Goal: Task Accomplishment & Management: Manage account settings

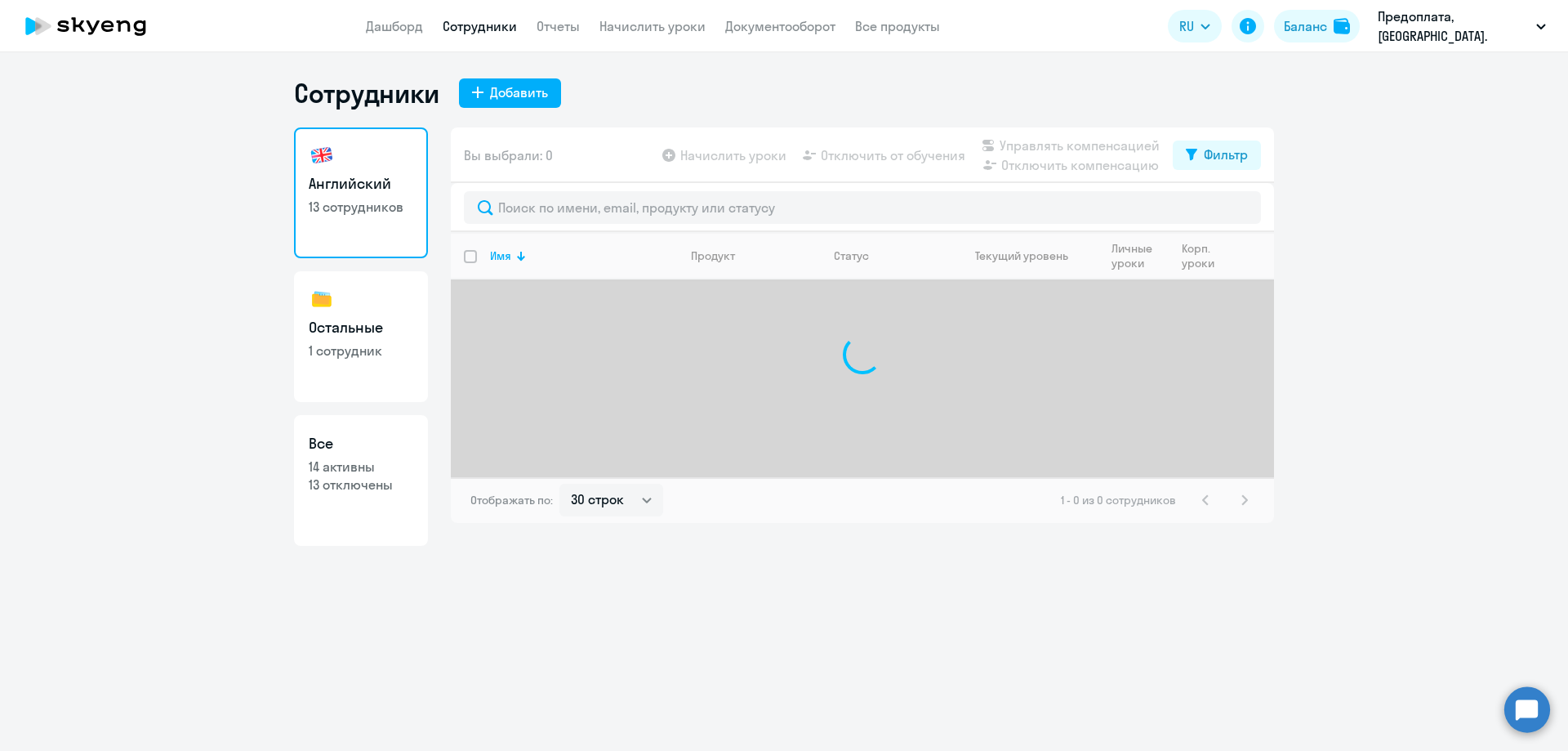
select select "30"
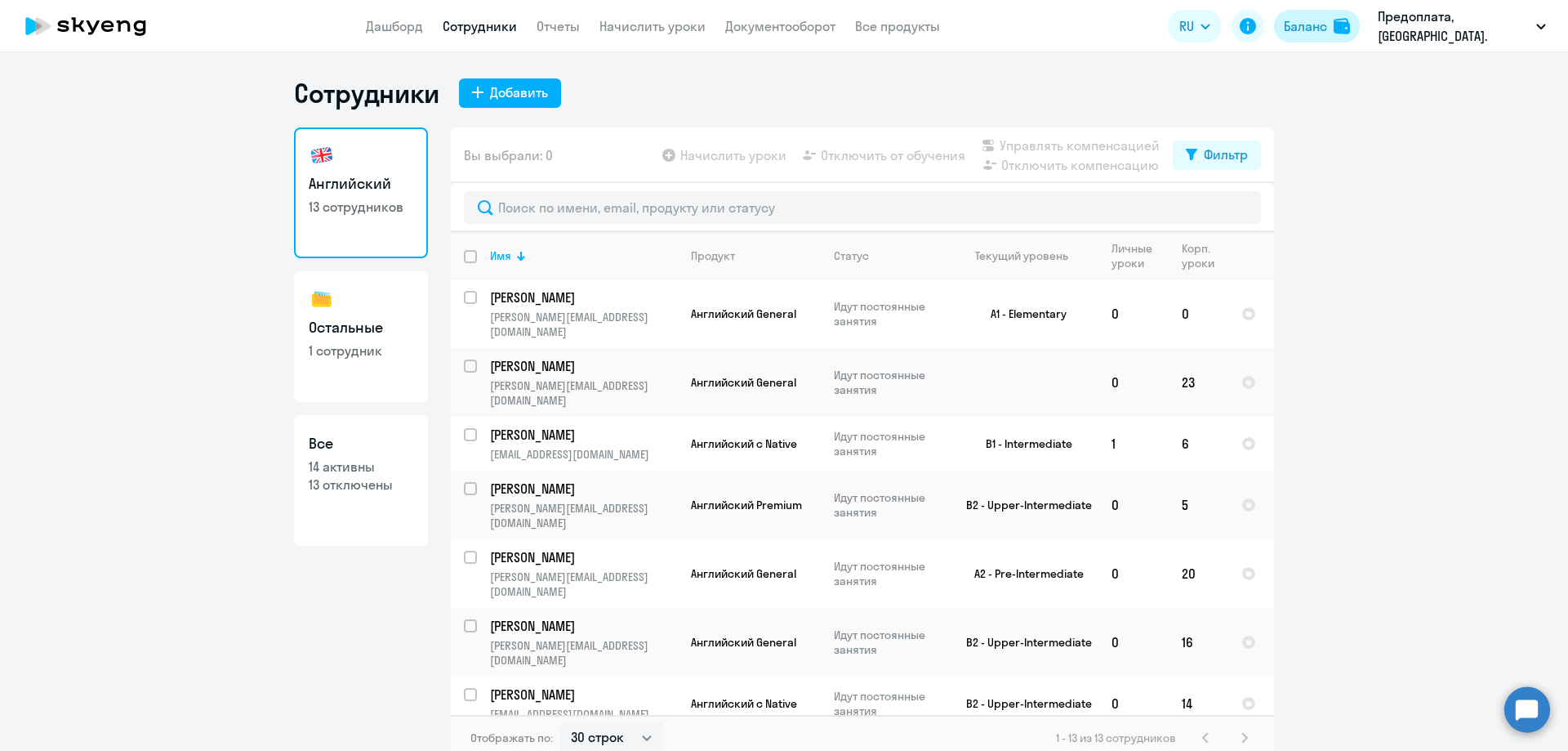
click at [1302, 23] on div "Баланс" at bounding box center [1305, 26] width 43 height 20
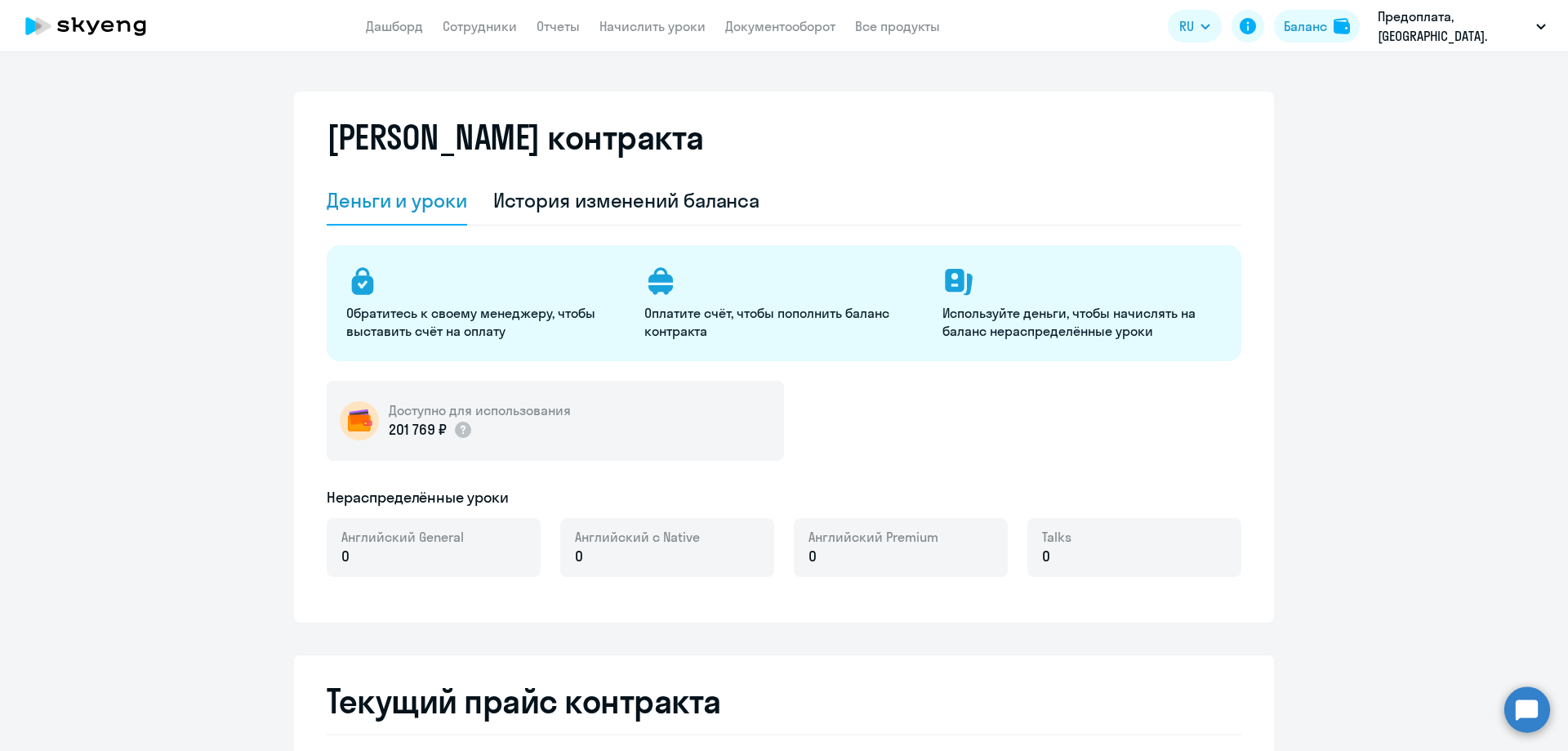
select select "english_adult_not_native_speaker"
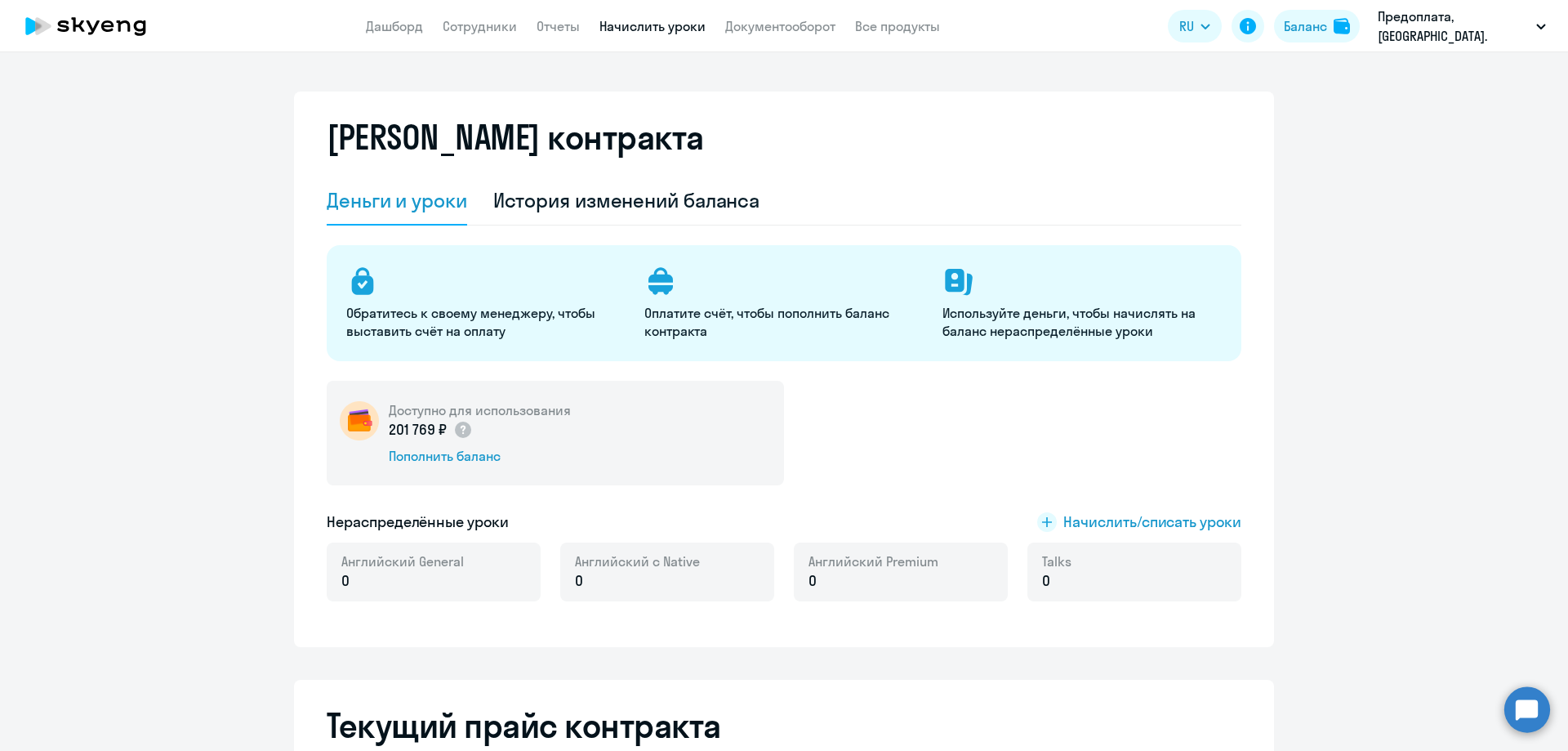
click at [621, 26] on link "Начислить уроки" at bounding box center [653, 26] width 107 height 16
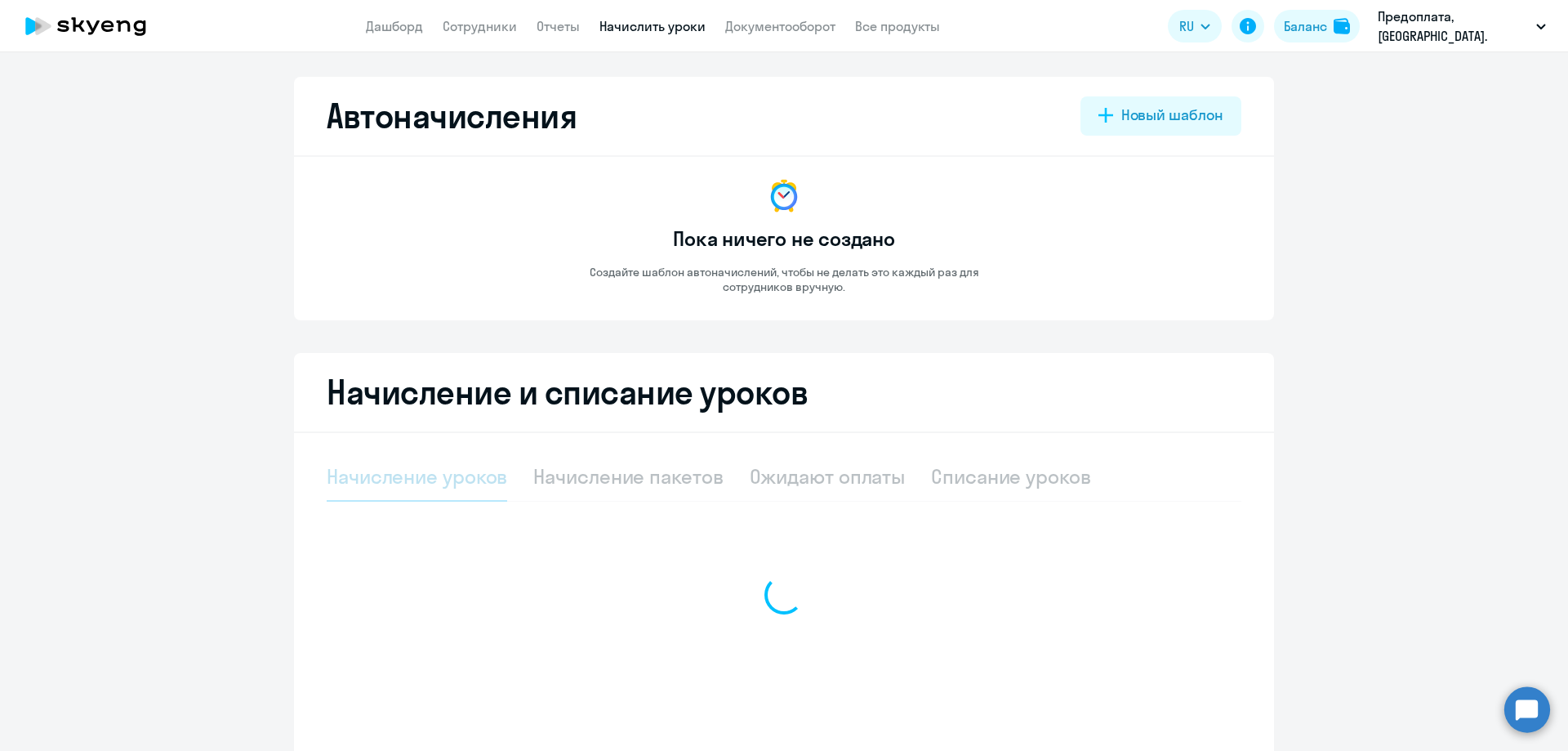
select select "10"
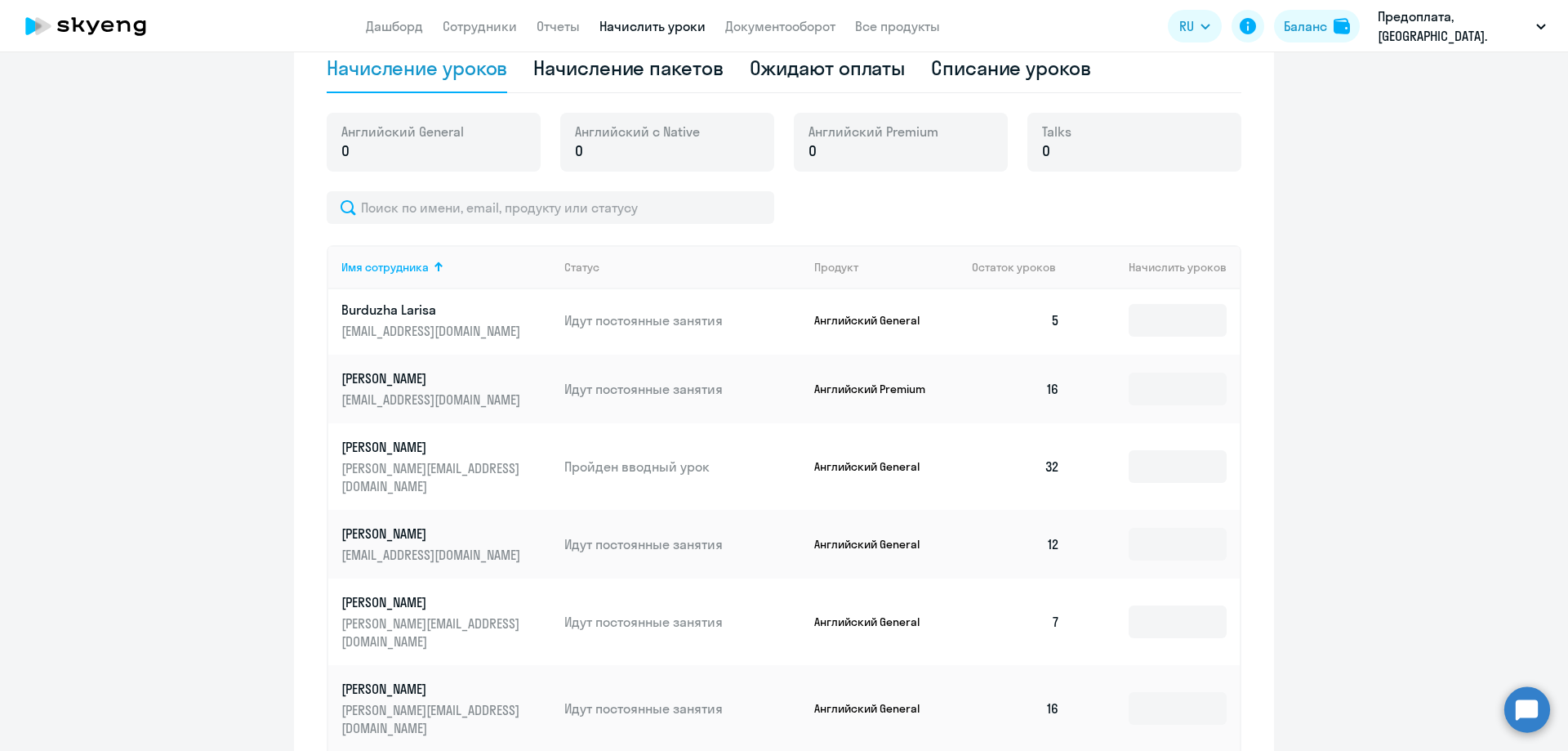
scroll to position [164, 0]
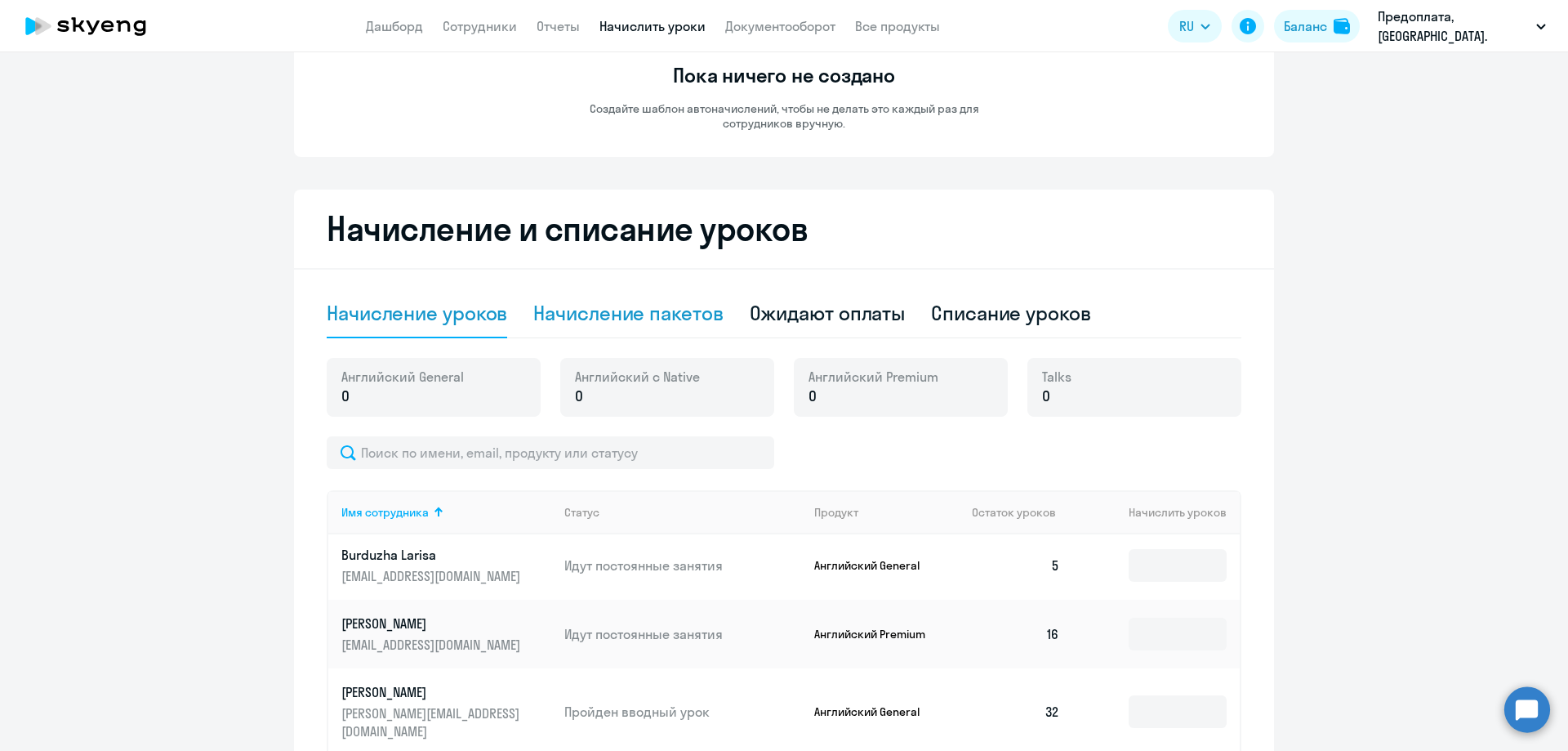
click at [593, 314] on div "Начисление пакетов" at bounding box center [628, 313] width 190 height 26
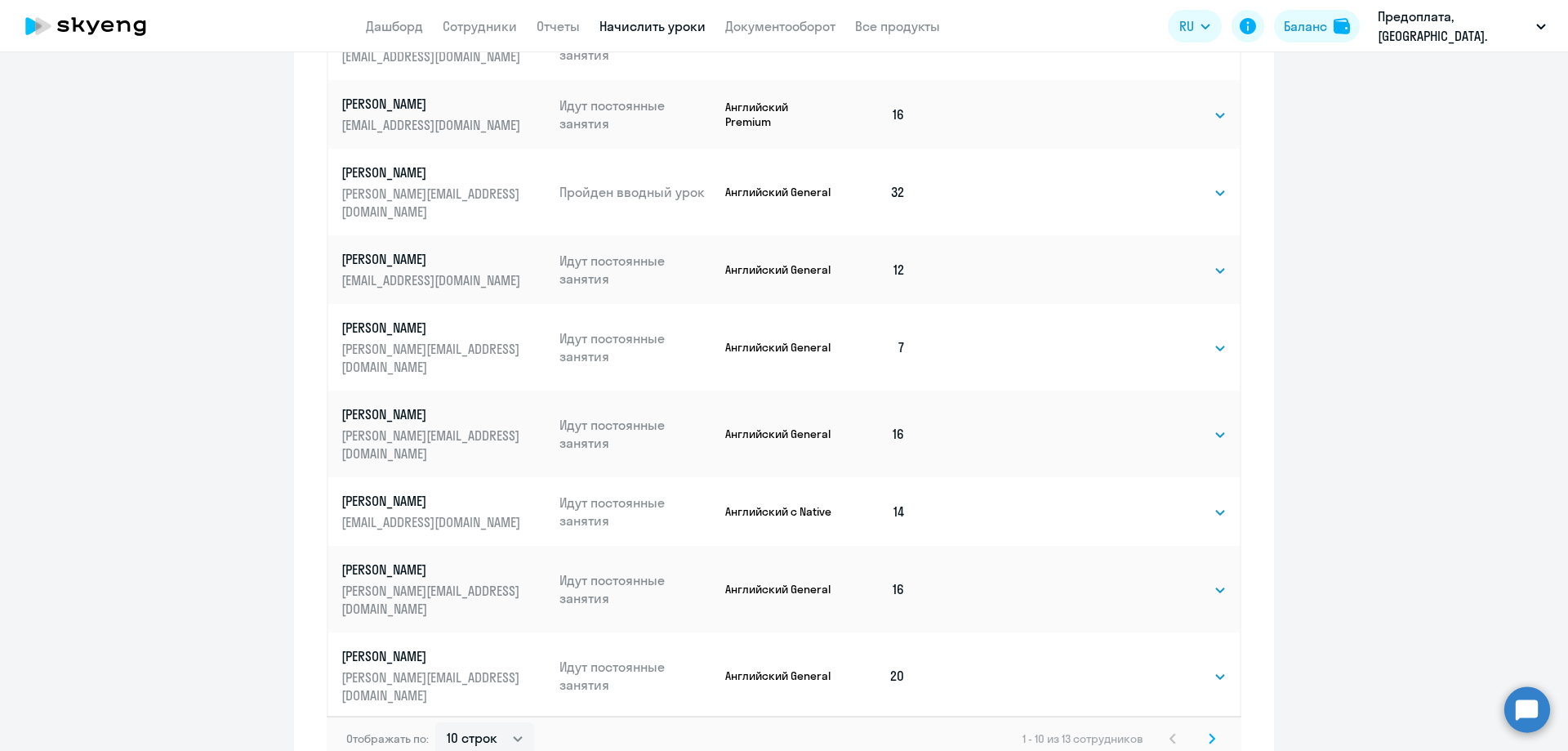
scroll to position [838, 0]
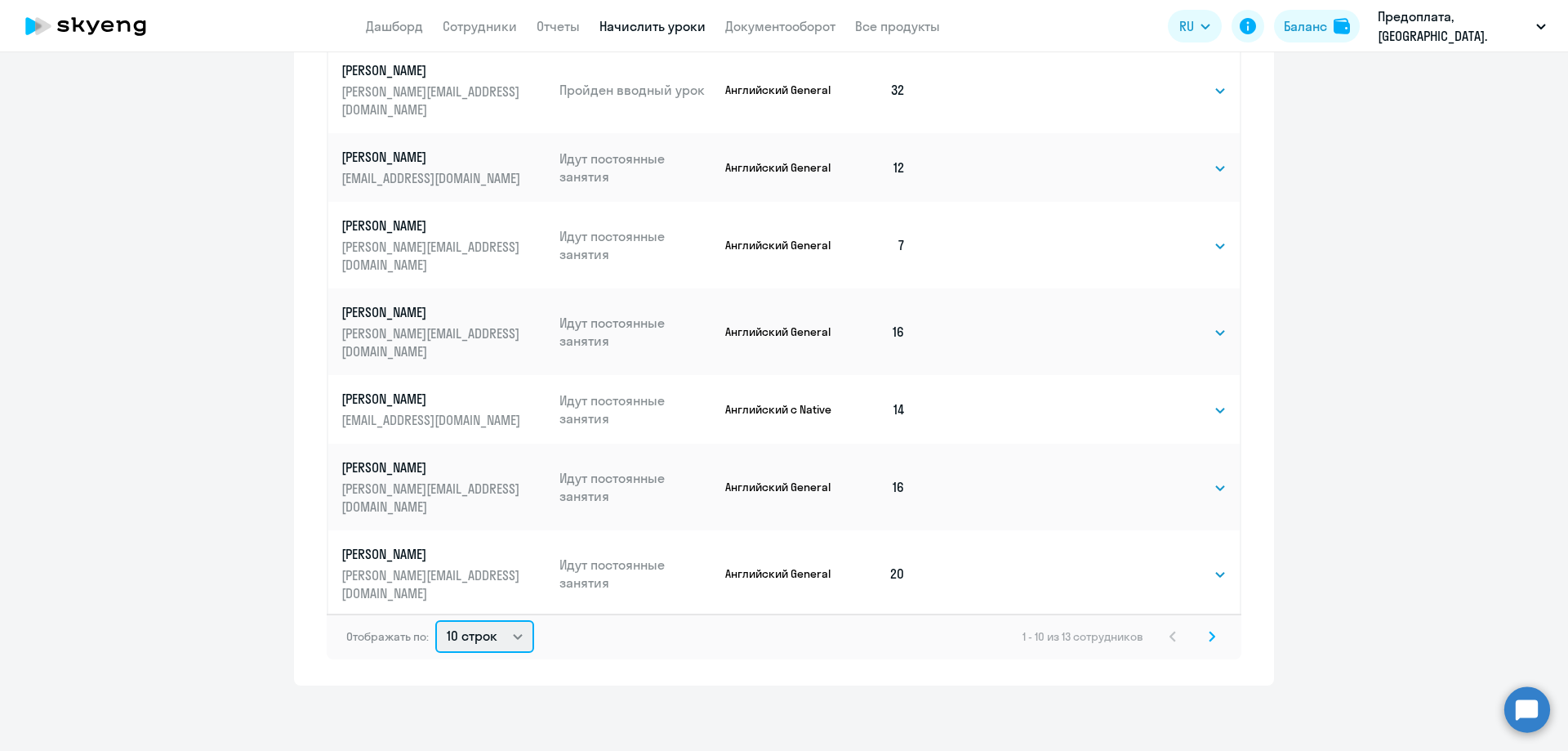
click at [506, 636] on select "10 строк 30 строк 50 строк" at bounding box center [484, 636] width 98 height 33
select select "30"
click at [435, 620] on select "10 строк 30 строк 50 строк" at bounding box center [484, 636] width 98 height 33
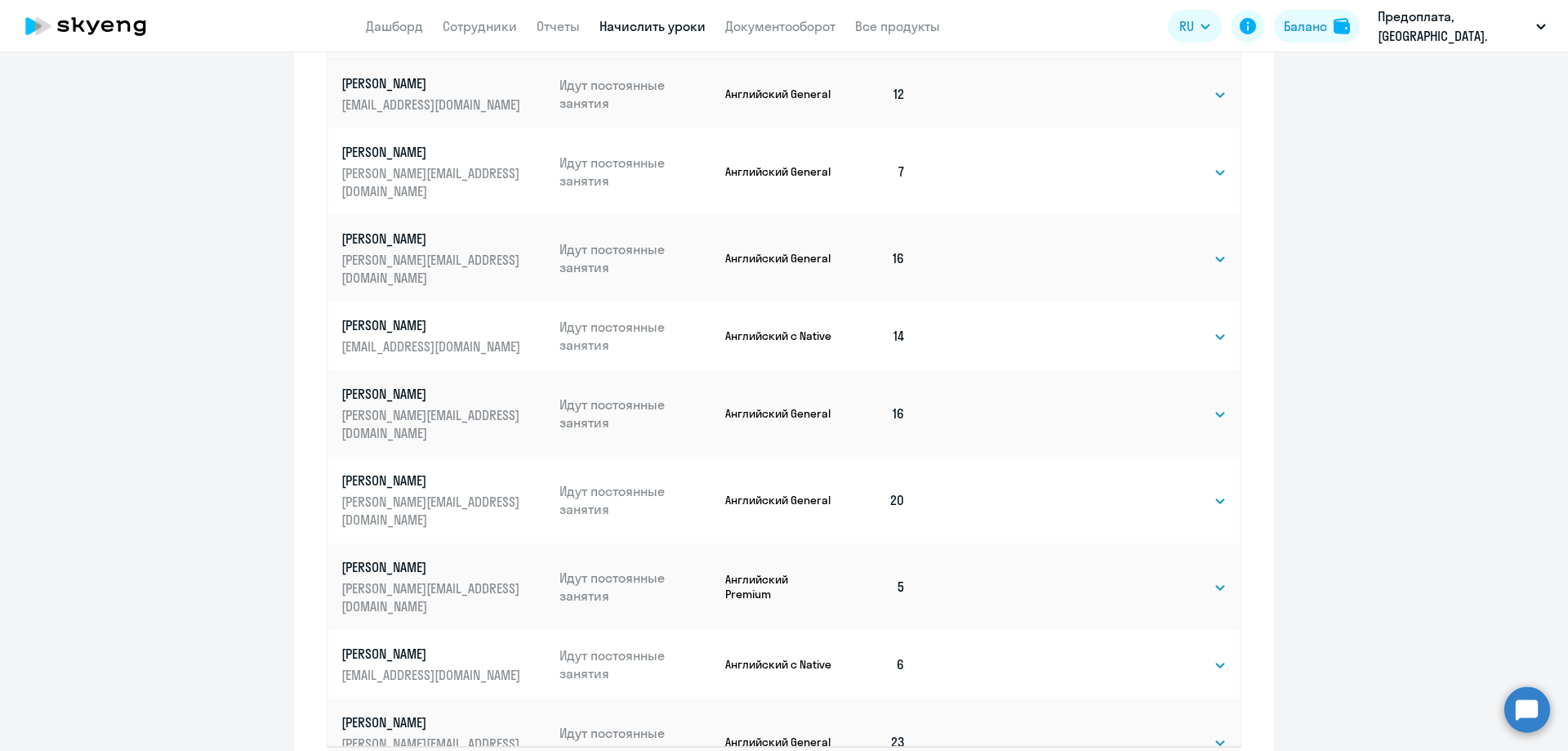
scroll to position [787, 0]
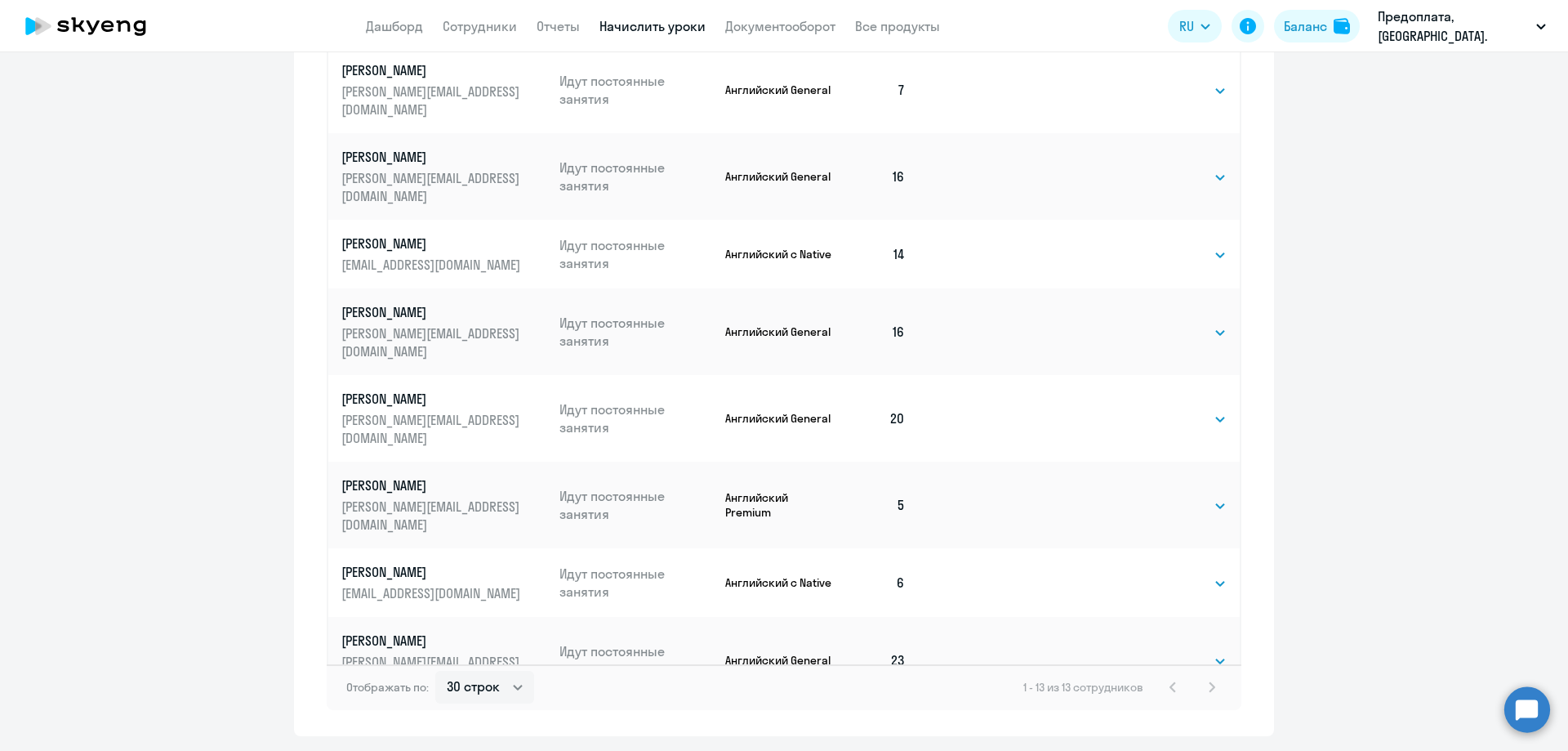
click at [1196, 738] on select "Выбрать 4 8 16 32 64 96 128" at bounding box center [1193, 748] width 67 height 20
select select "32"
click at [1160, 738] on select "Выбрать 4 8 16 32 64 96 128" at bounding box center [1193, 748] width 67 height 20
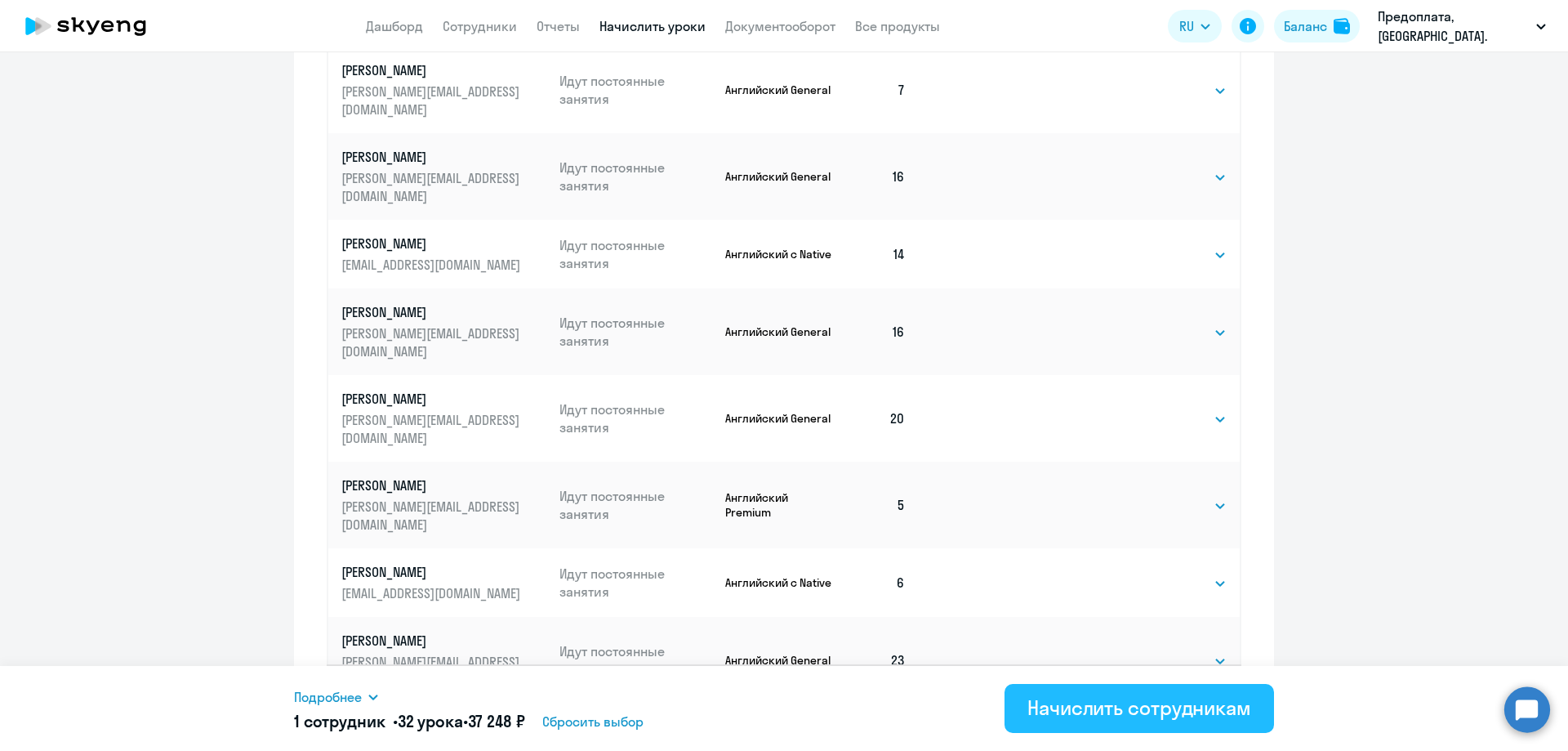
click at [1071, 709] on div "Начислить сотрудникам" at bounding box center [1140, 708] width 224 height 26
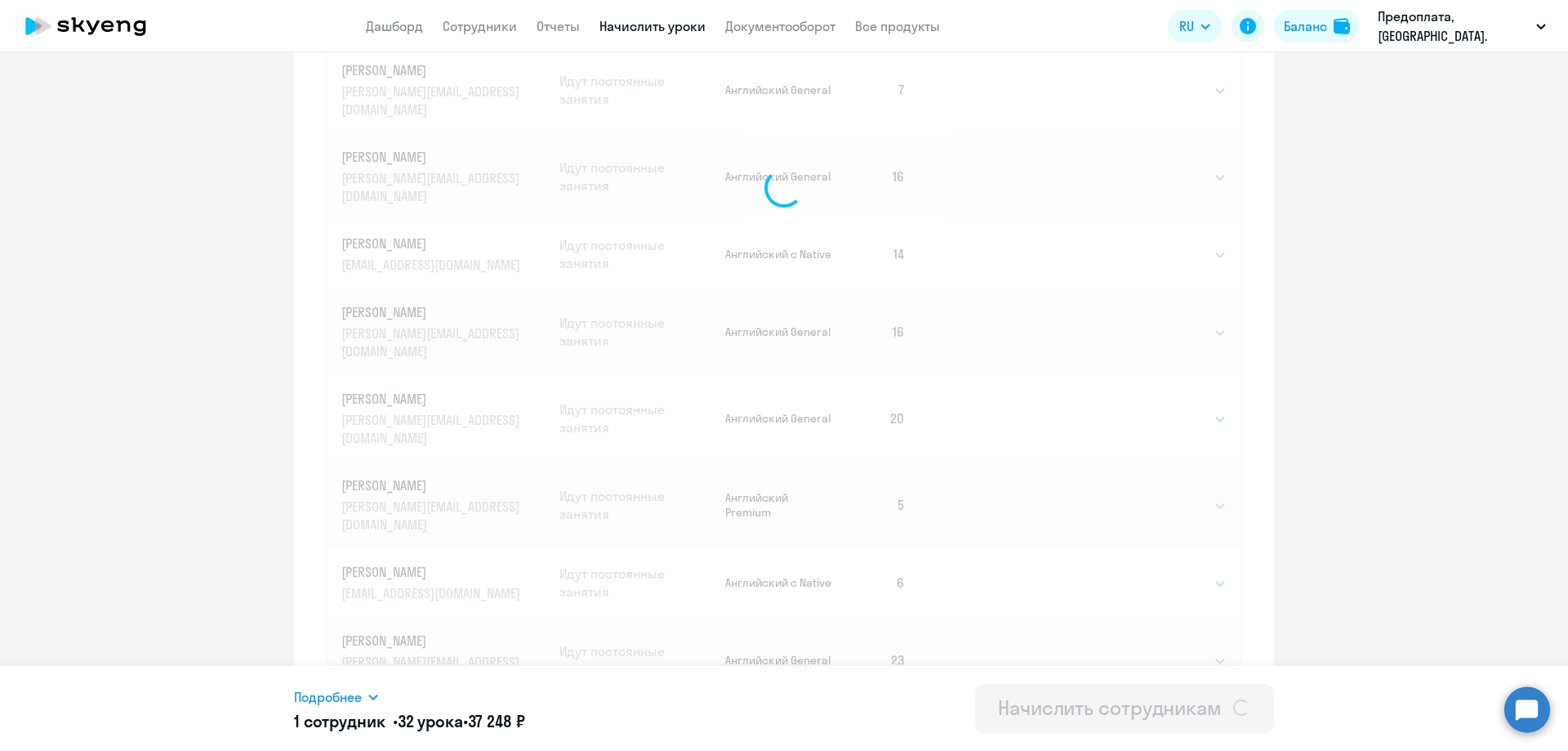
select select
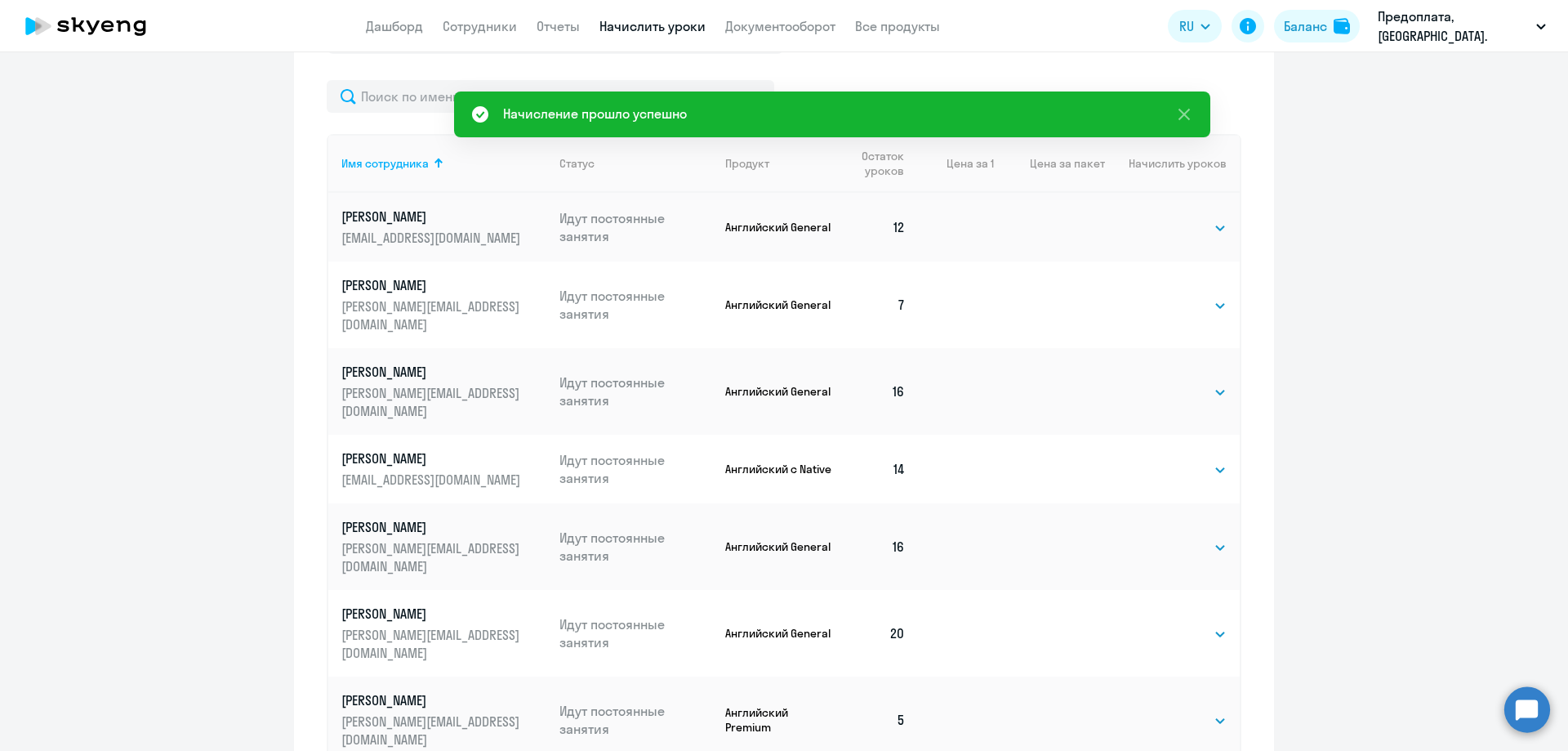
scroll to position [736, 0]
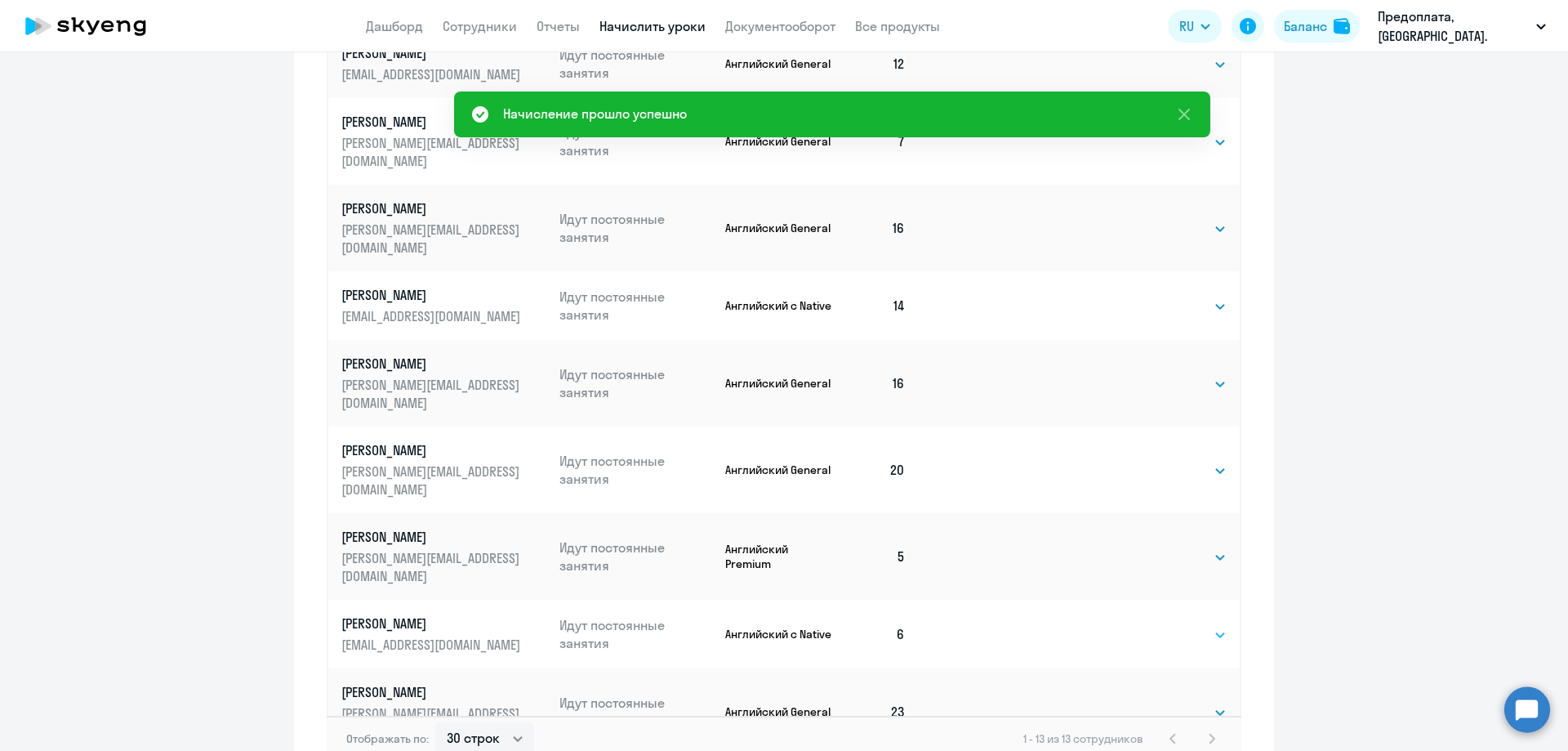
click at [1181, 625] on select "Выбрать 4 8 16 32 64 96 128" at bounding box center [1193, 635] width 67 height 20
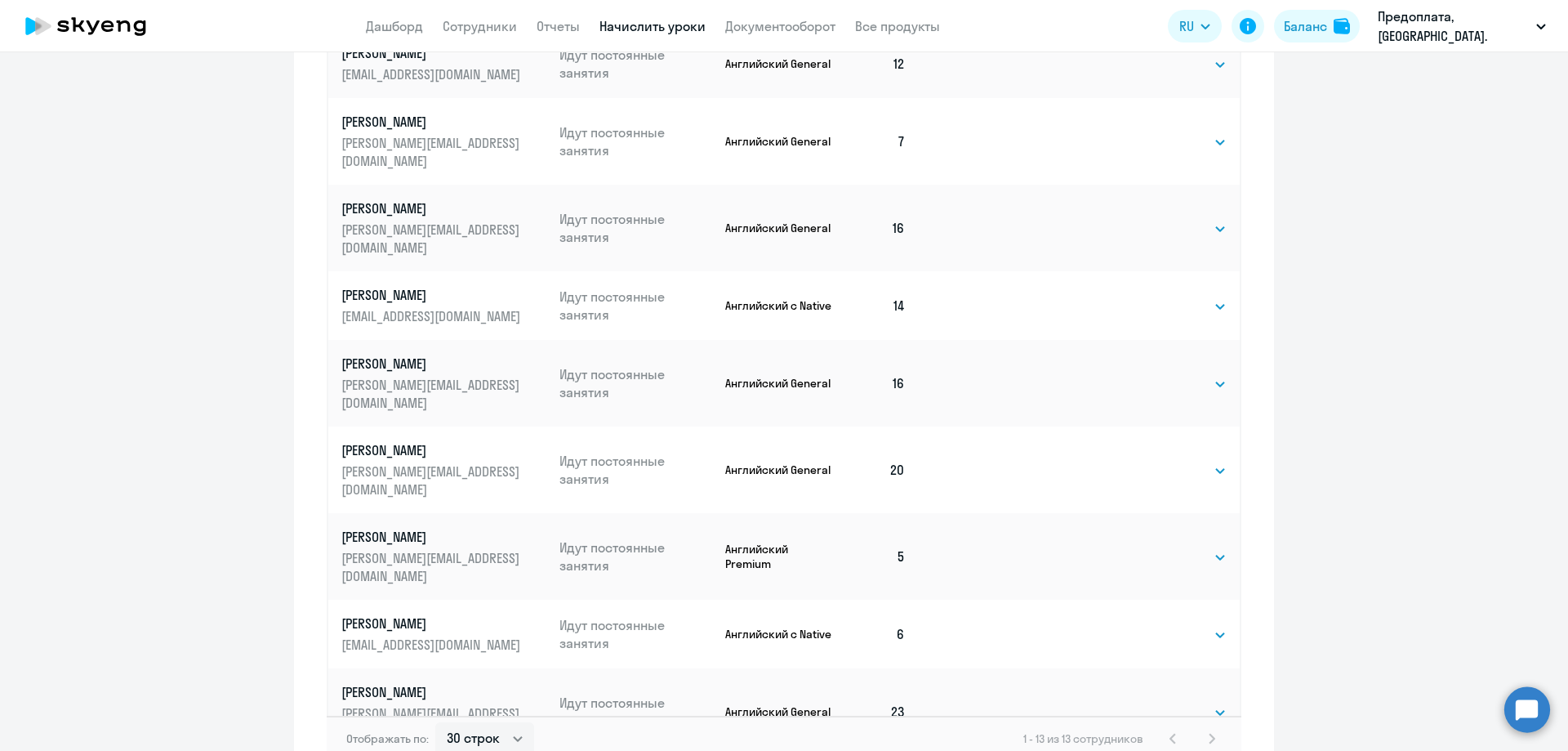
select select "32"
click at [1160, 625] on select "Выбрать 4 8 16 32 64 96 128" at bounding box center [1193, 635] width 67 height 20
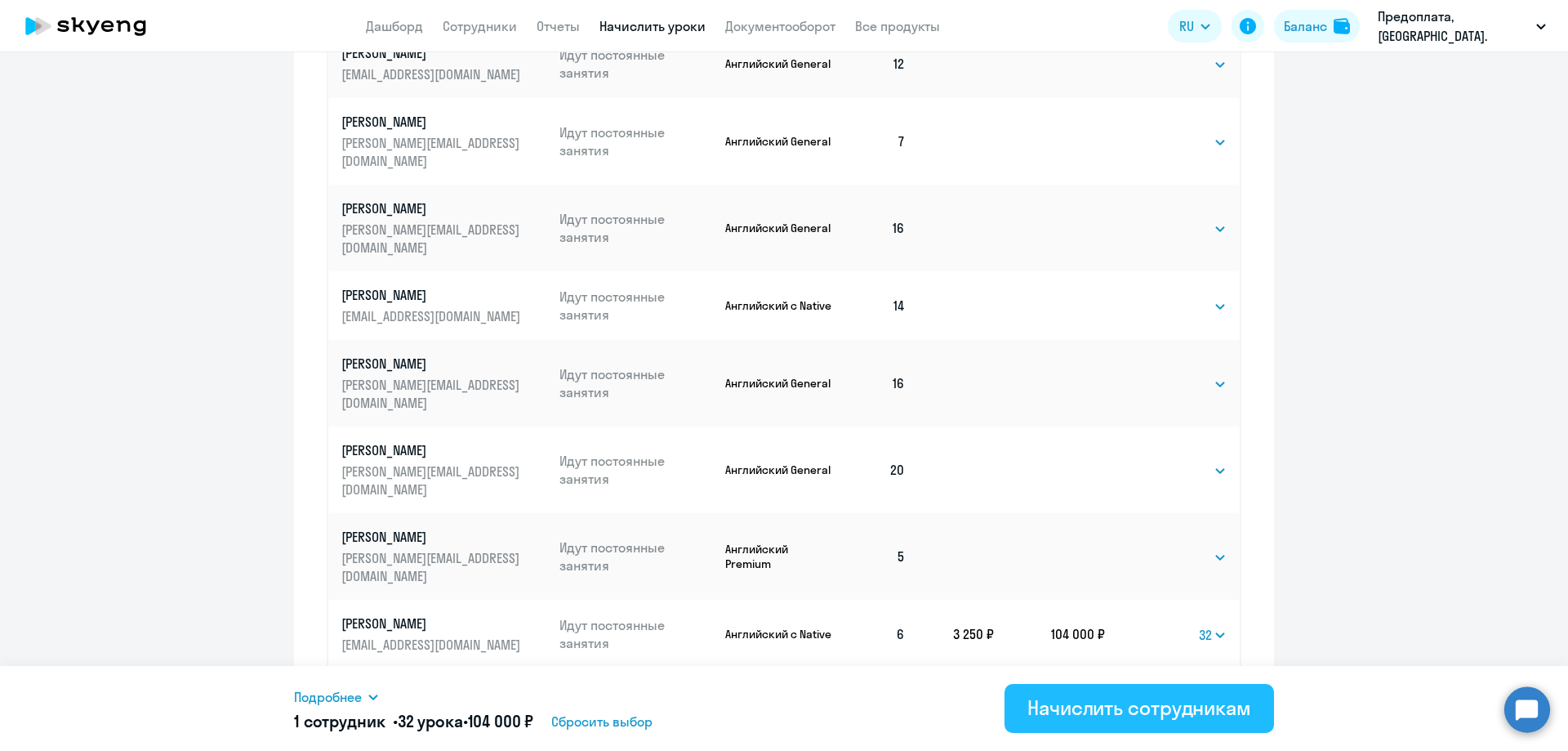
click at [1084, 711] on div "Начислить сотрудникам" at bounding box center [1140, 708] width 224 height 26
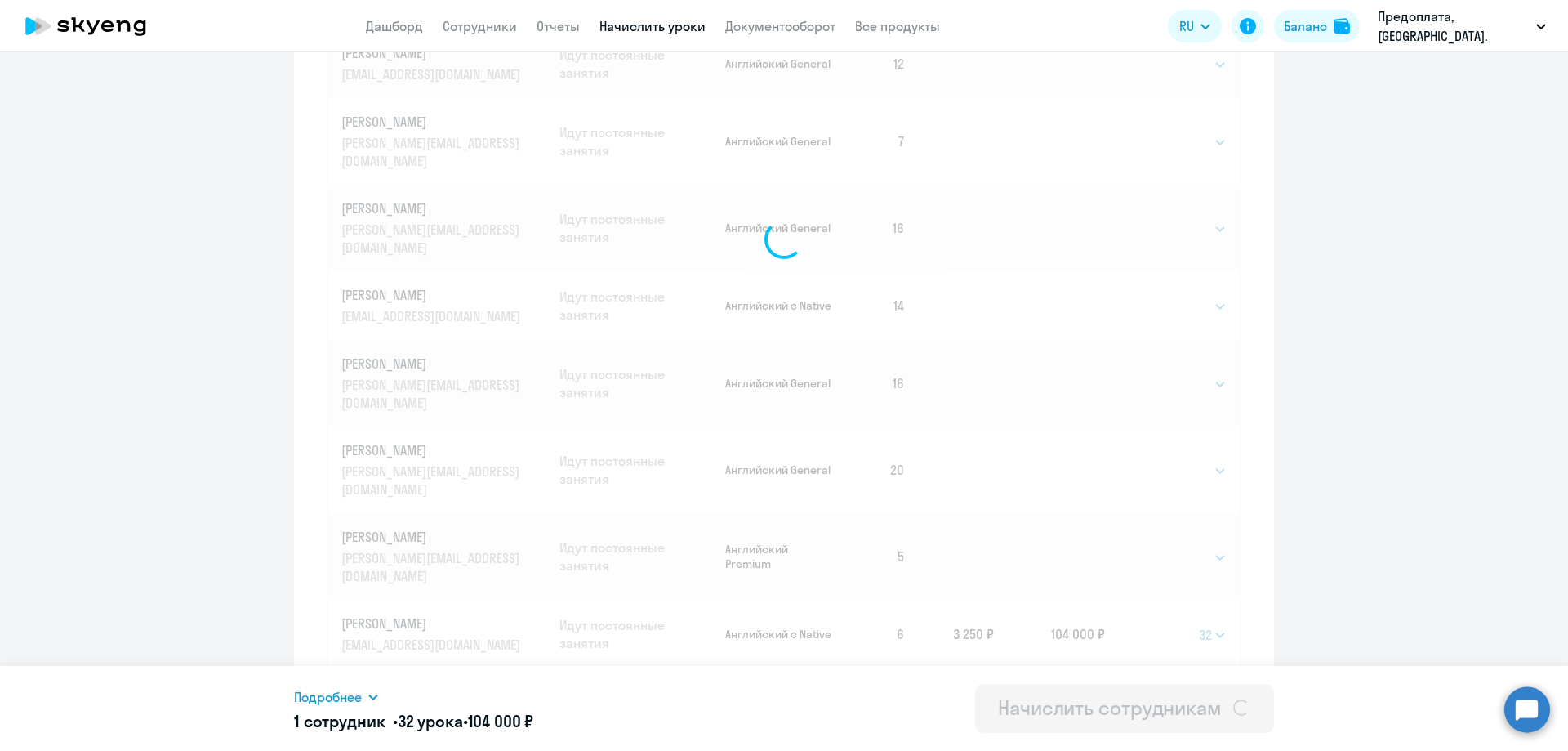
select select
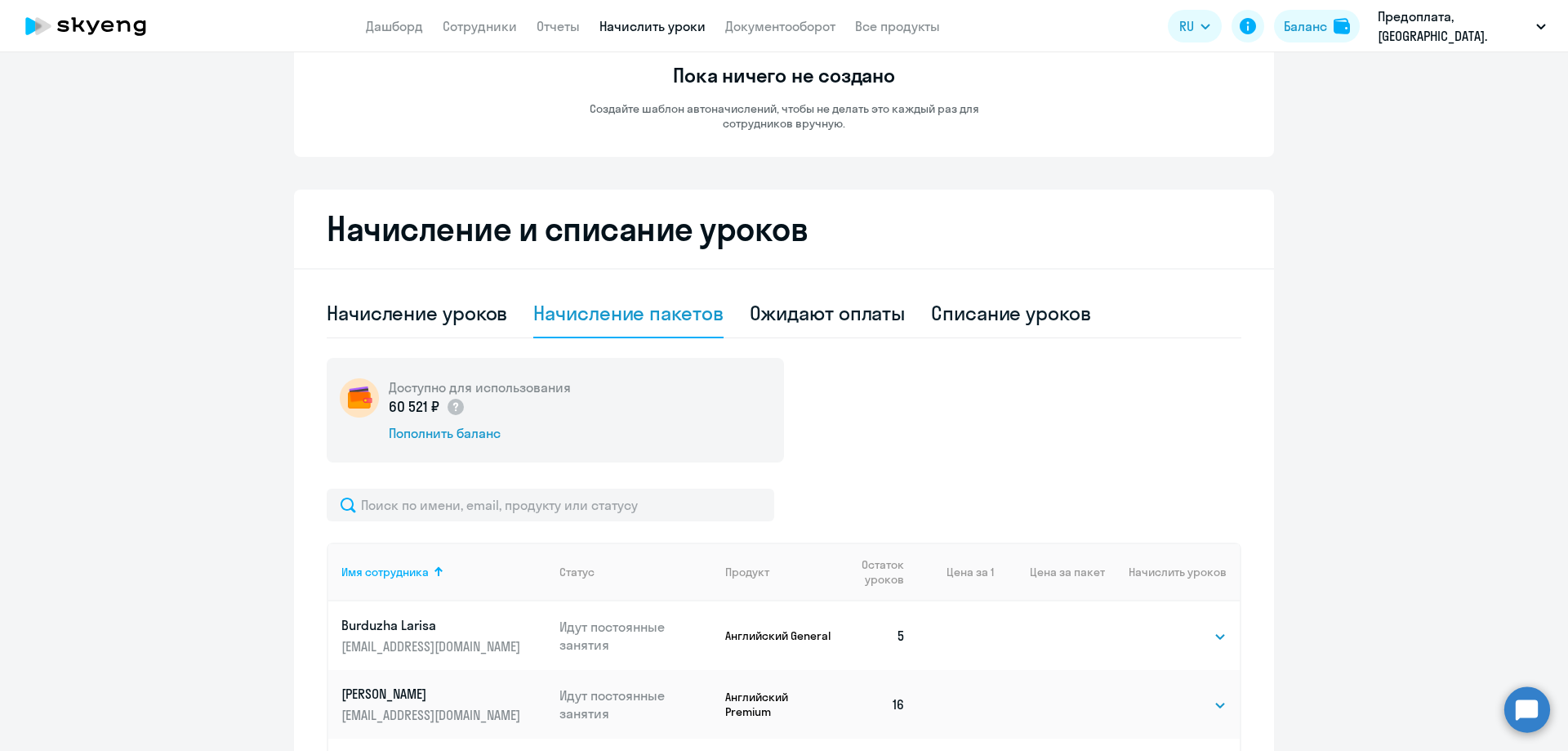
scroll to position [0, 0]
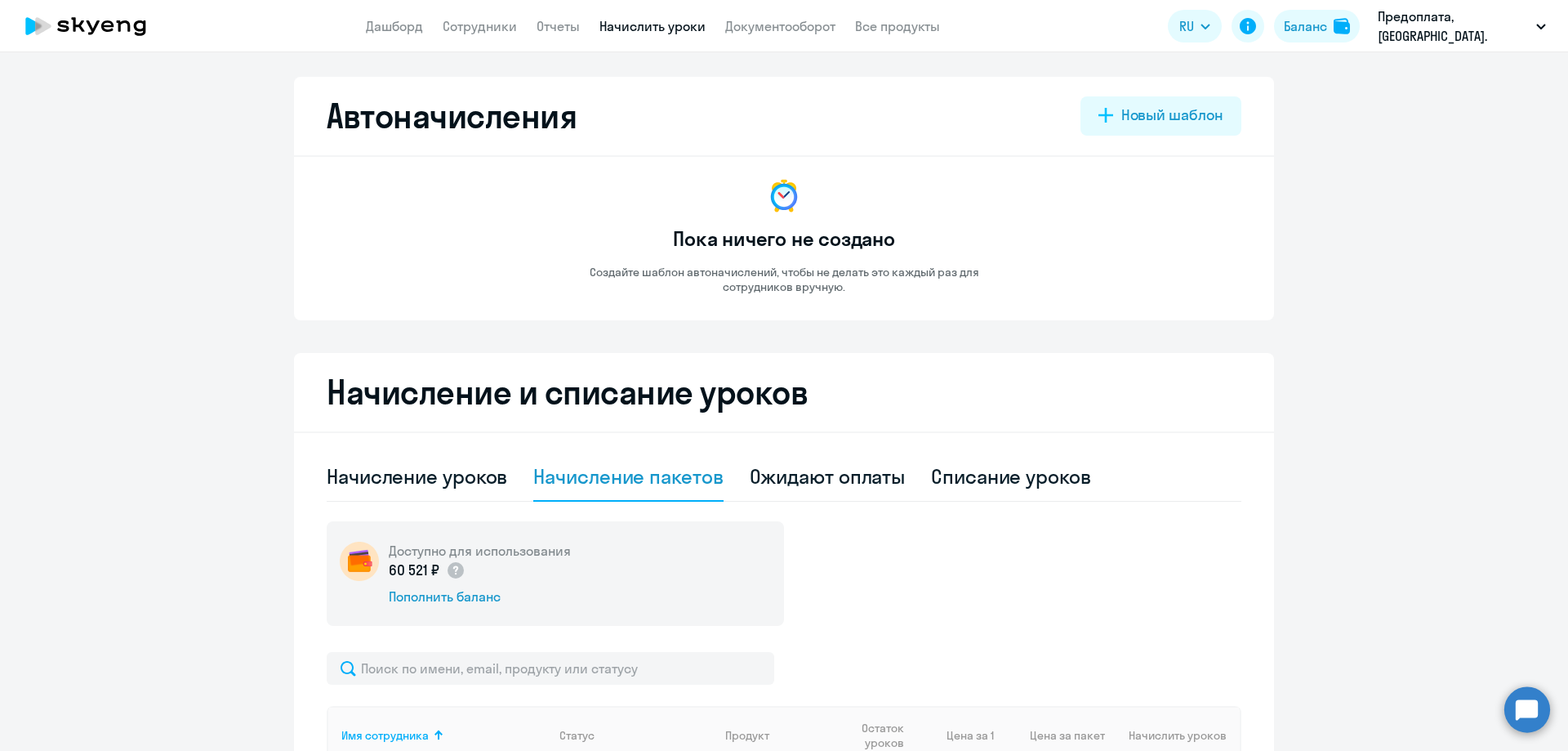
click at [91, 23] on icon at bounding box center [85, 25] width 144 height 41
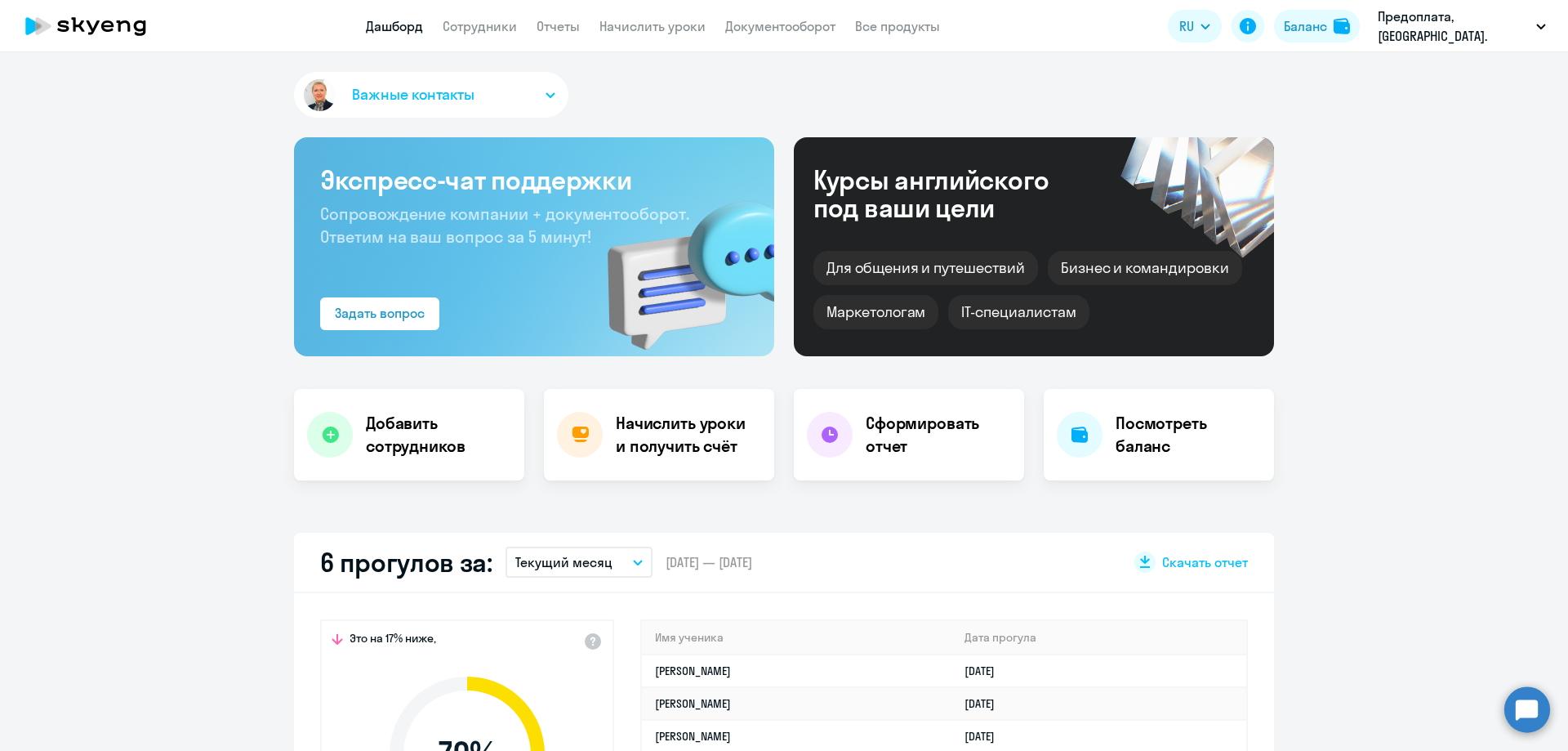
select select "30"
